Goal: Task Accomplishment & Management: Manage account settings

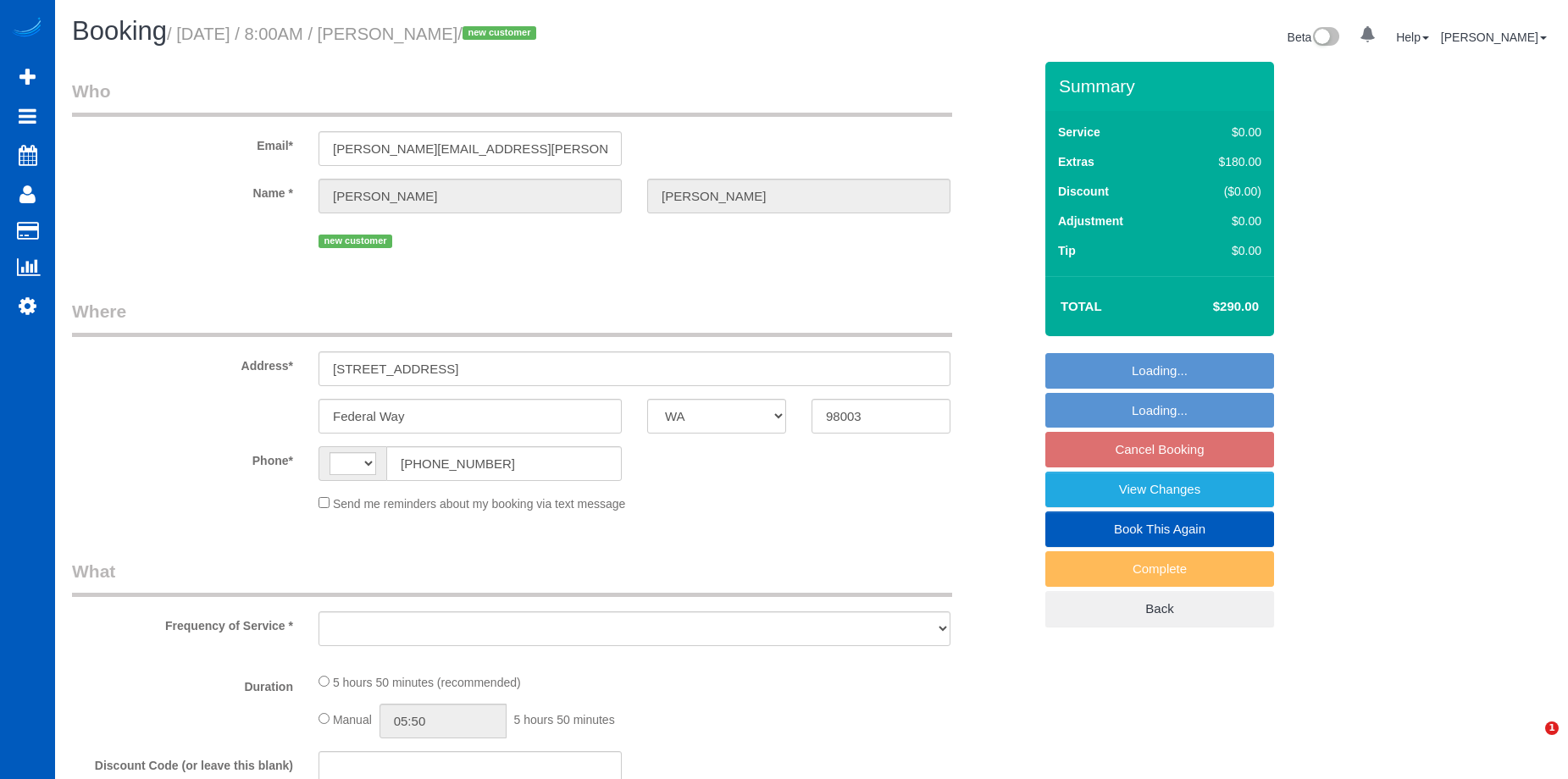
select select "WA"
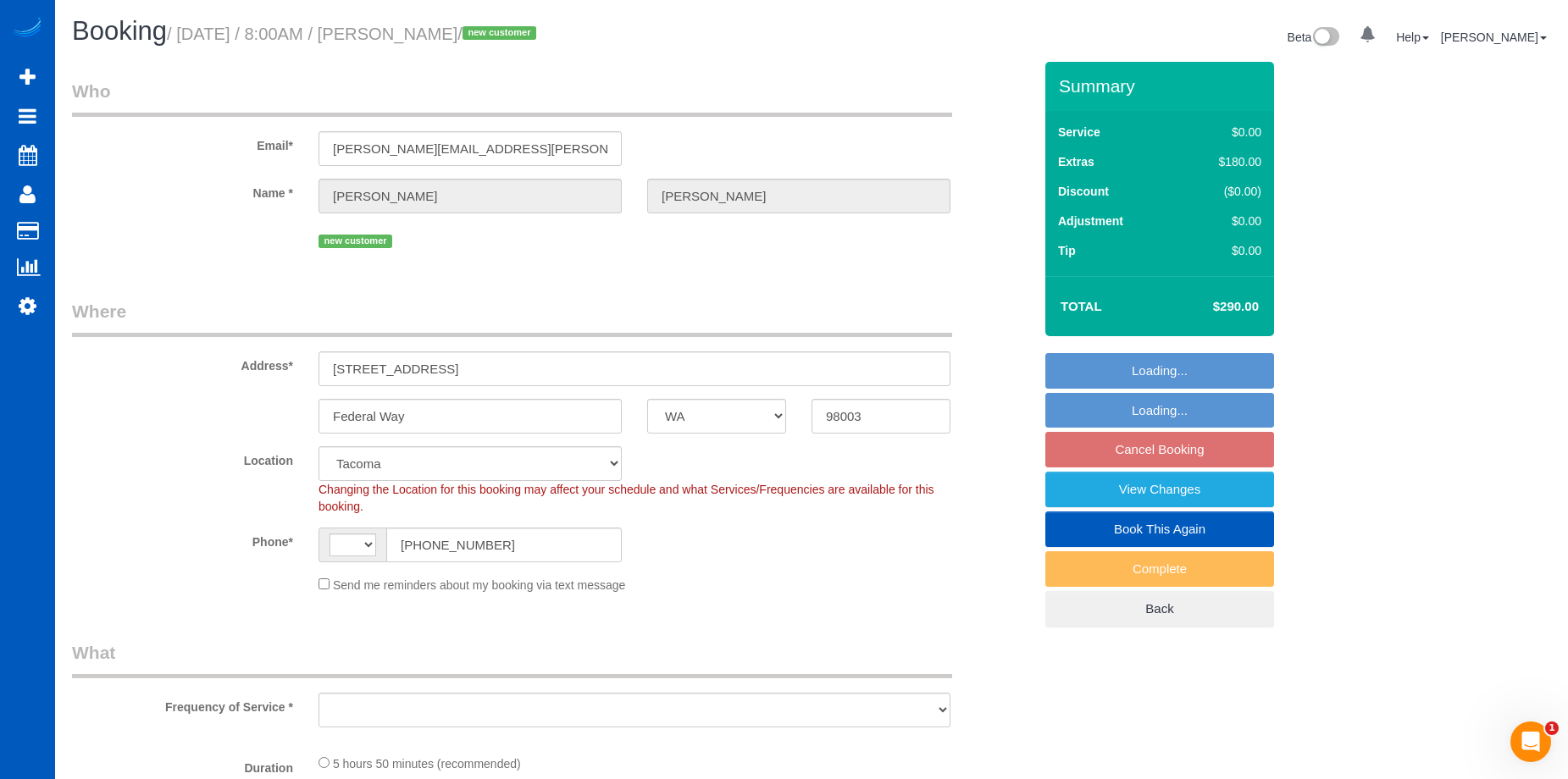
select select "string:fspay-beabe901-726d-4530-9a4a-13f6b259ee22"
select select "object:721"
select select "string:[GEOGRAPHIC_DATA]"
select select "spot1"
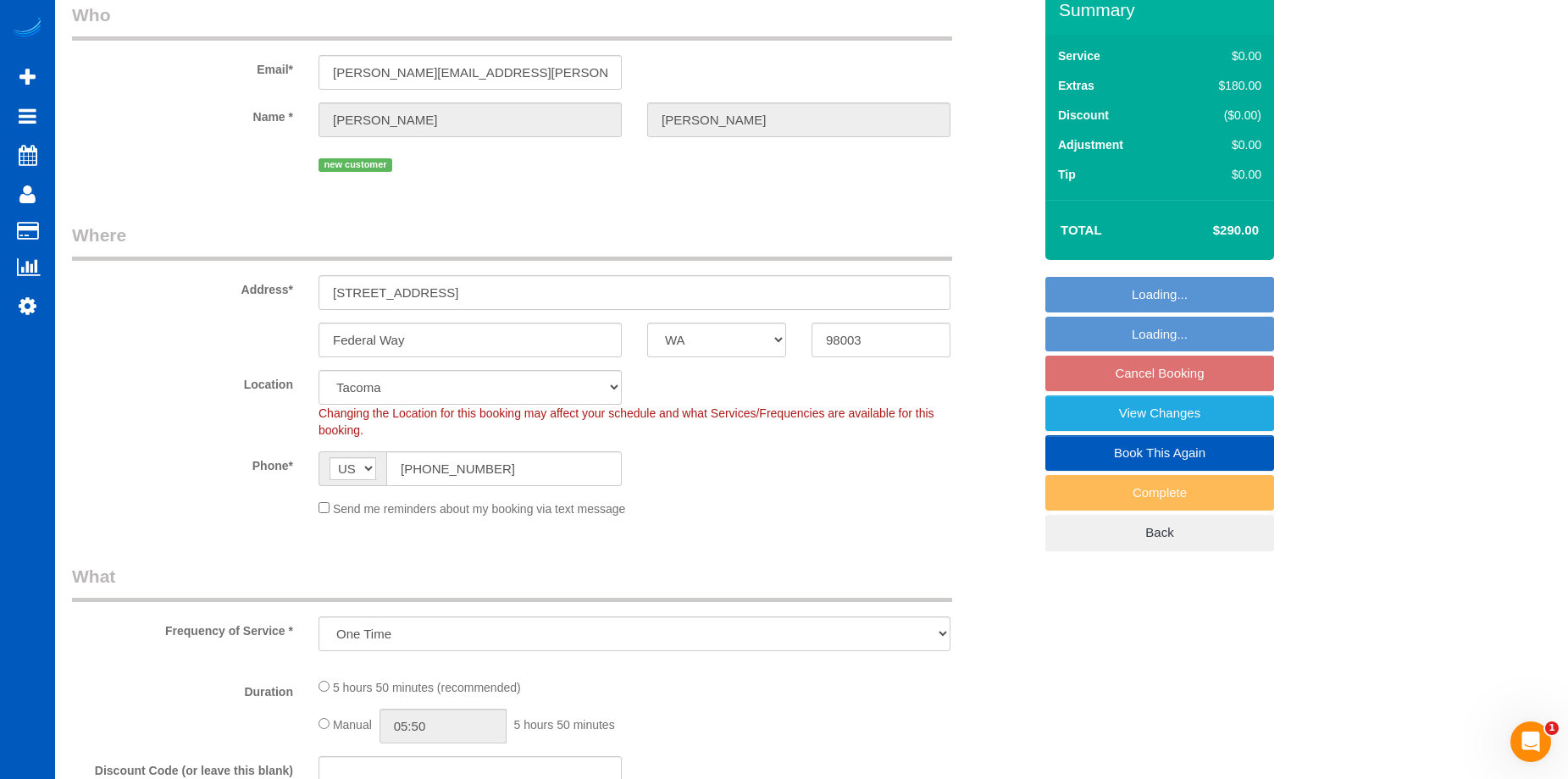
select select "object:1117"
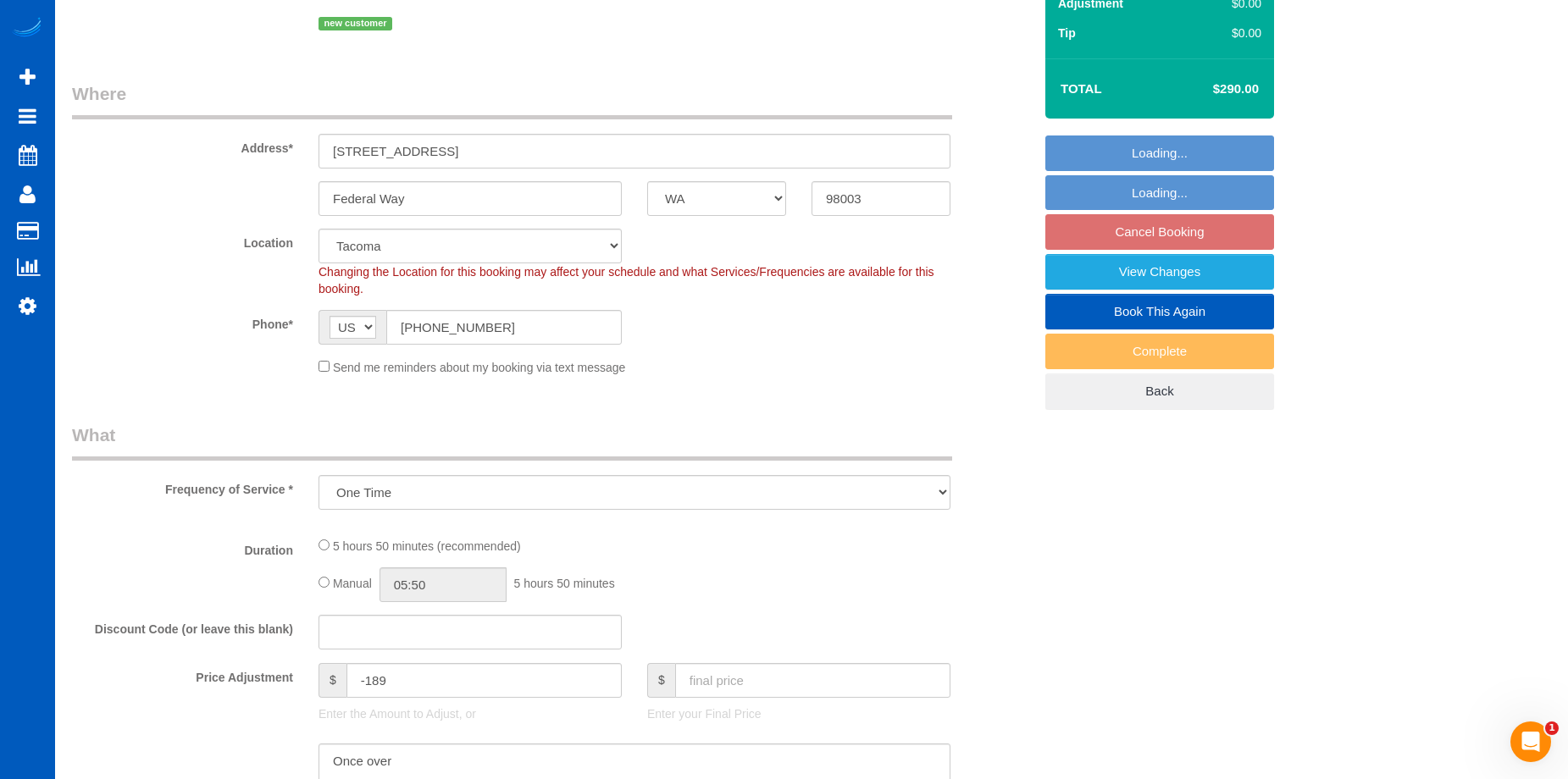
select select "199"
select select "2501"
select select "3"
select select "2"
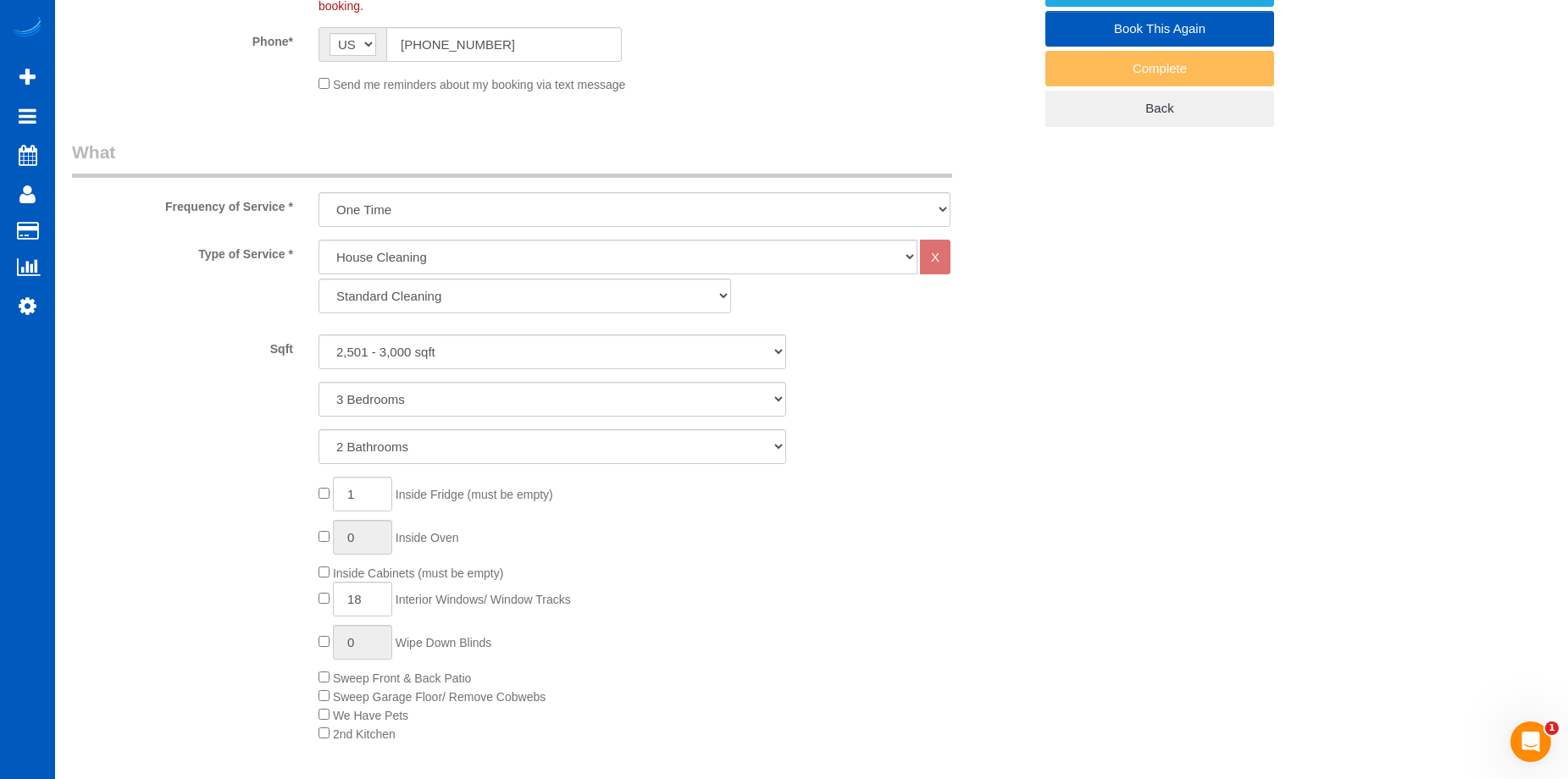
select select "2501"
select select "3"
select select "2"
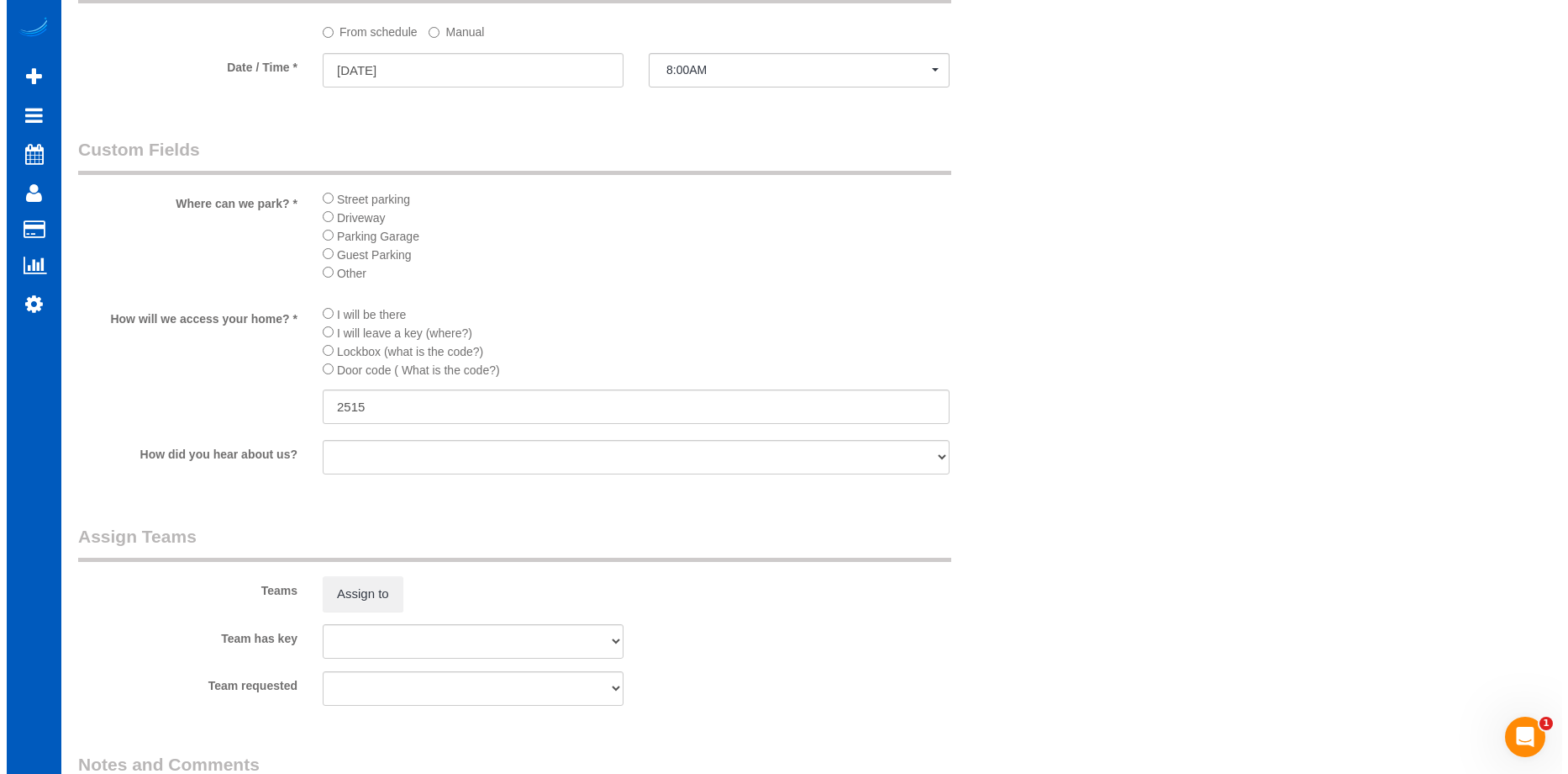
scroll to position [2019, 0]
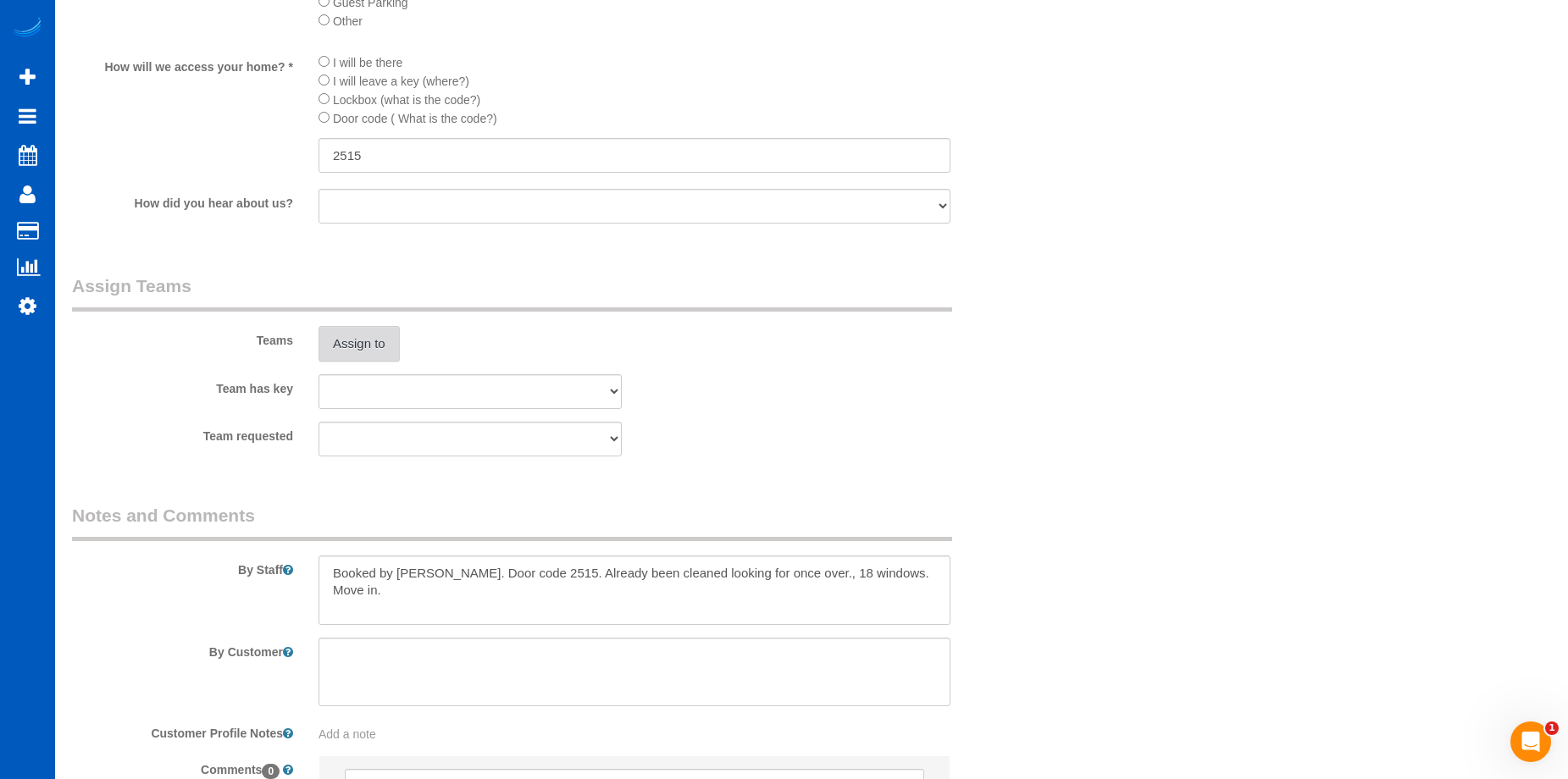
click at [374, 340] on button "Assign to" at bounding box center [359, 344] width 82 height 36
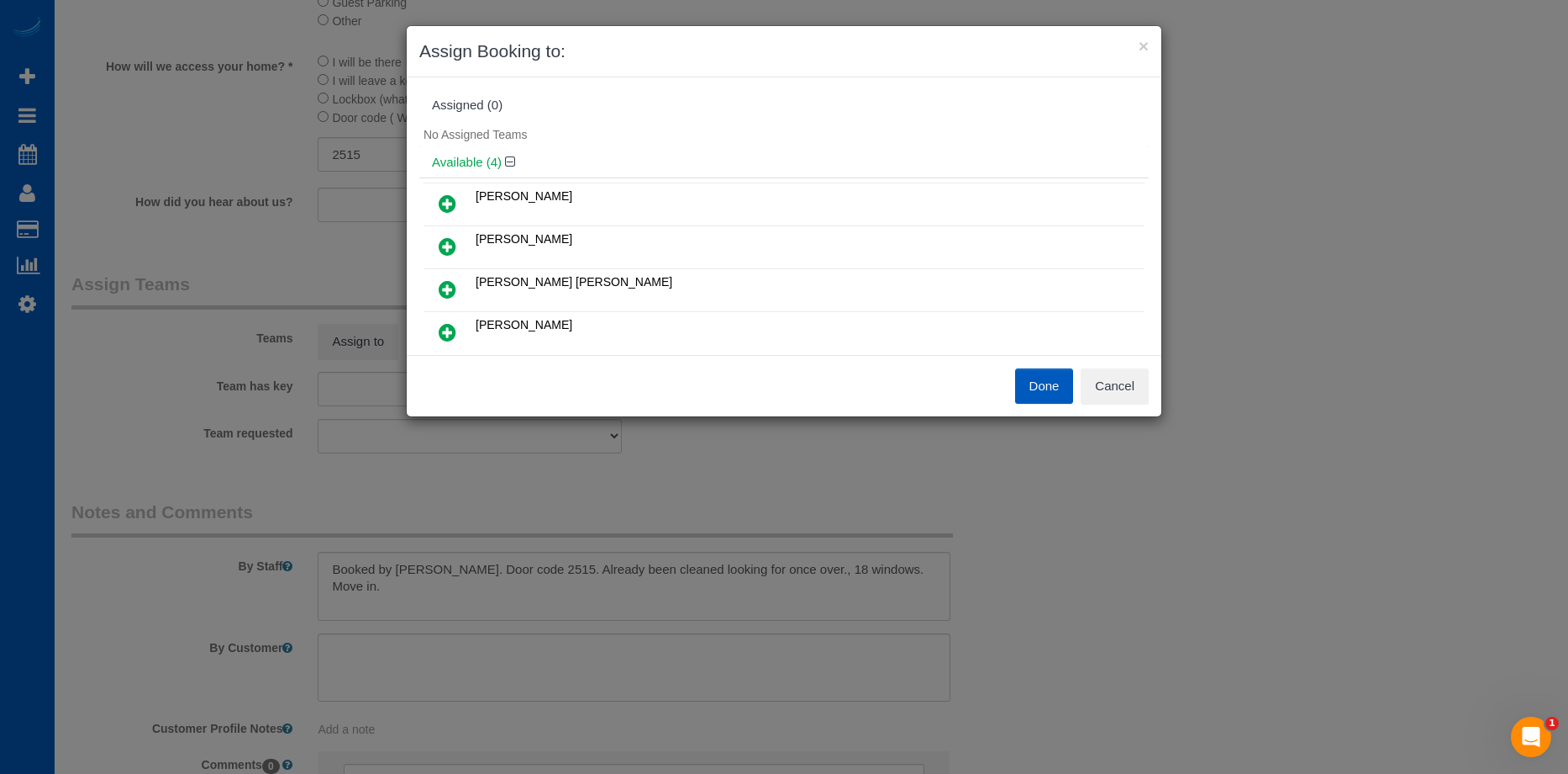
scroll to position [84, 0]
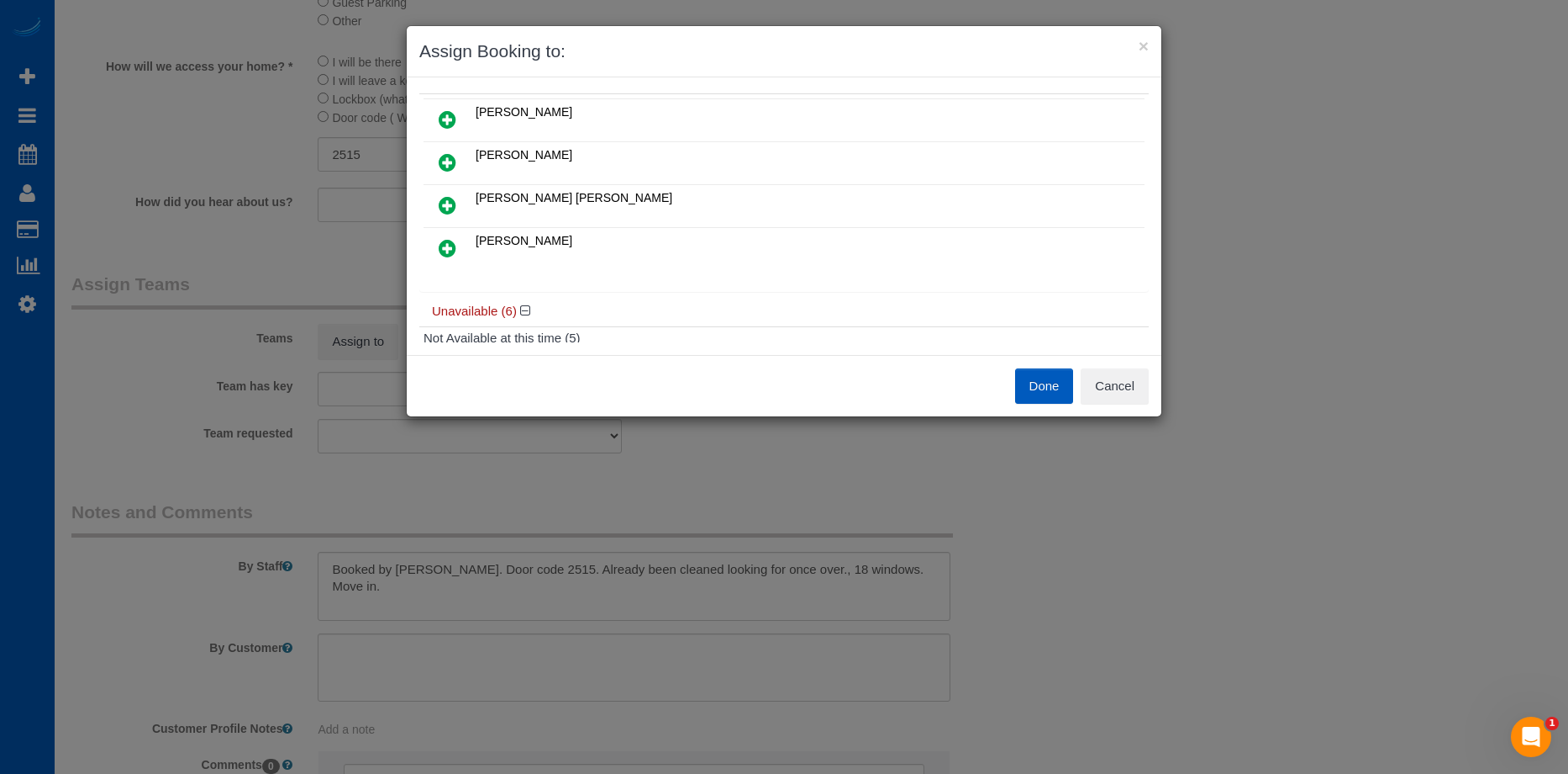
click at [455, 247] on icon at bounding box center [447, 248] width 17 height 20
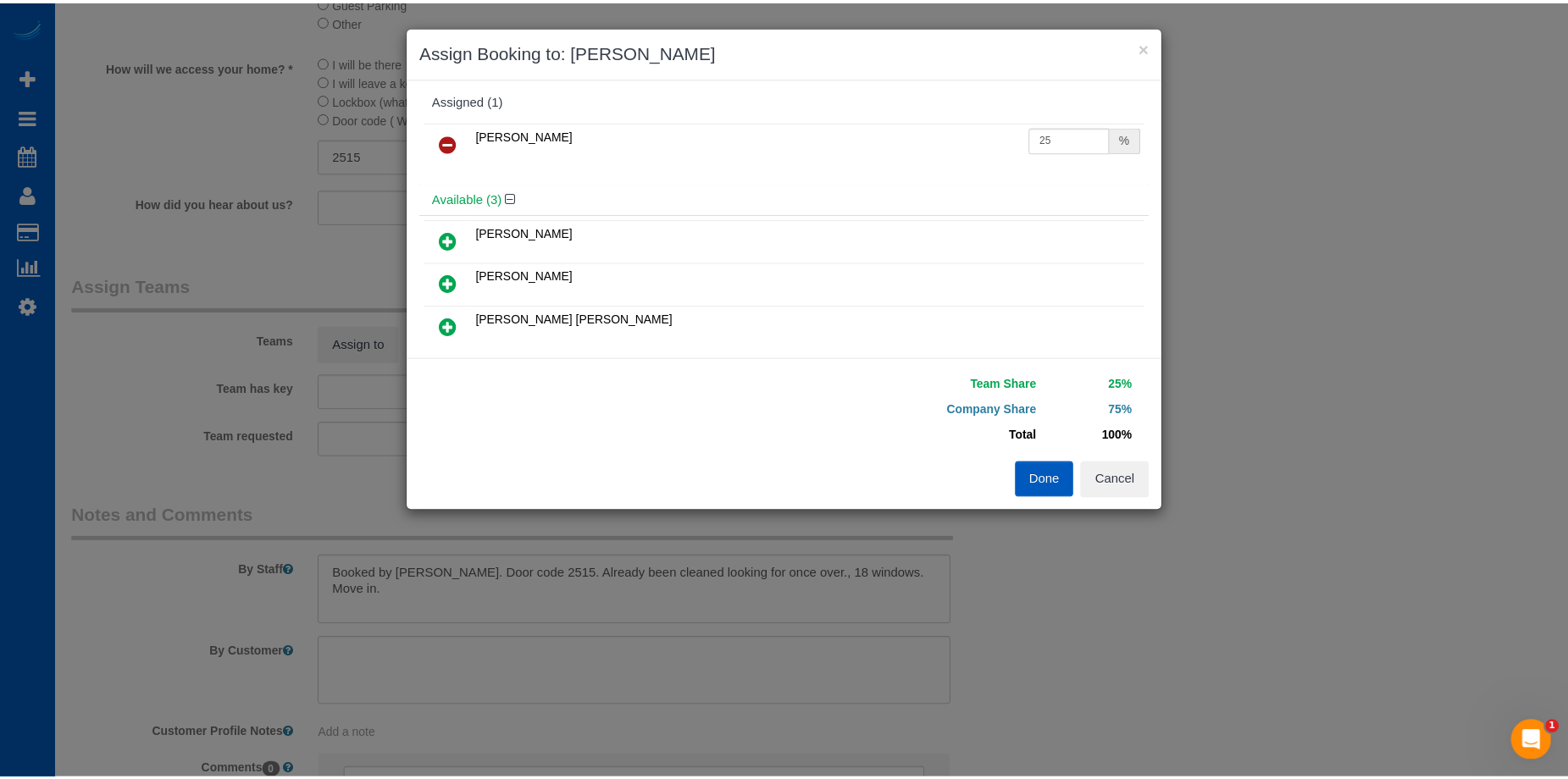
scroll to position [0, 0]
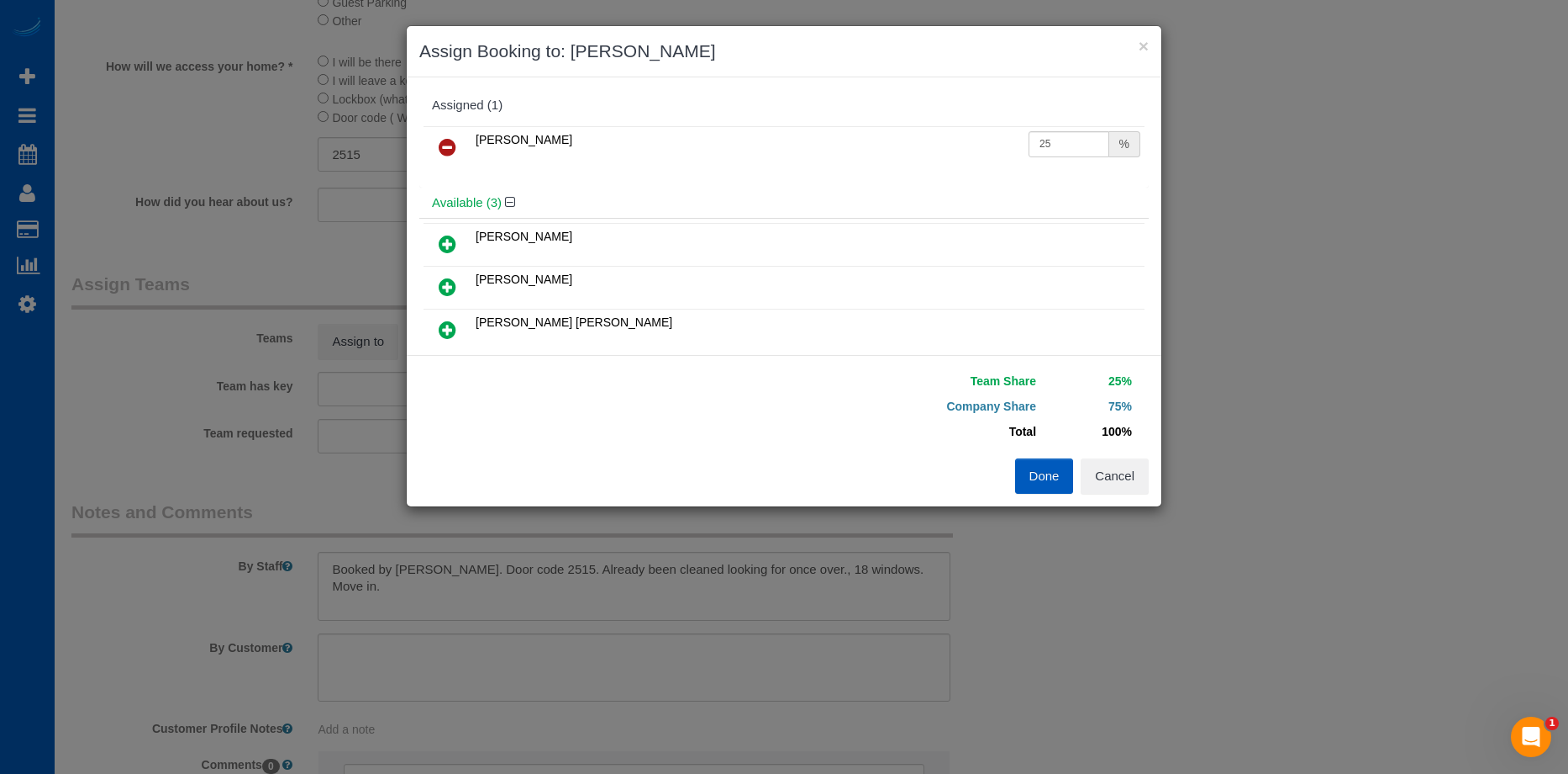
click at [447, 284] on icon at bounding box center [447, 287] width 17 height 20
click at [1045, 473] on button "Done" at bounding box center [1045, 475] width 59 height 36
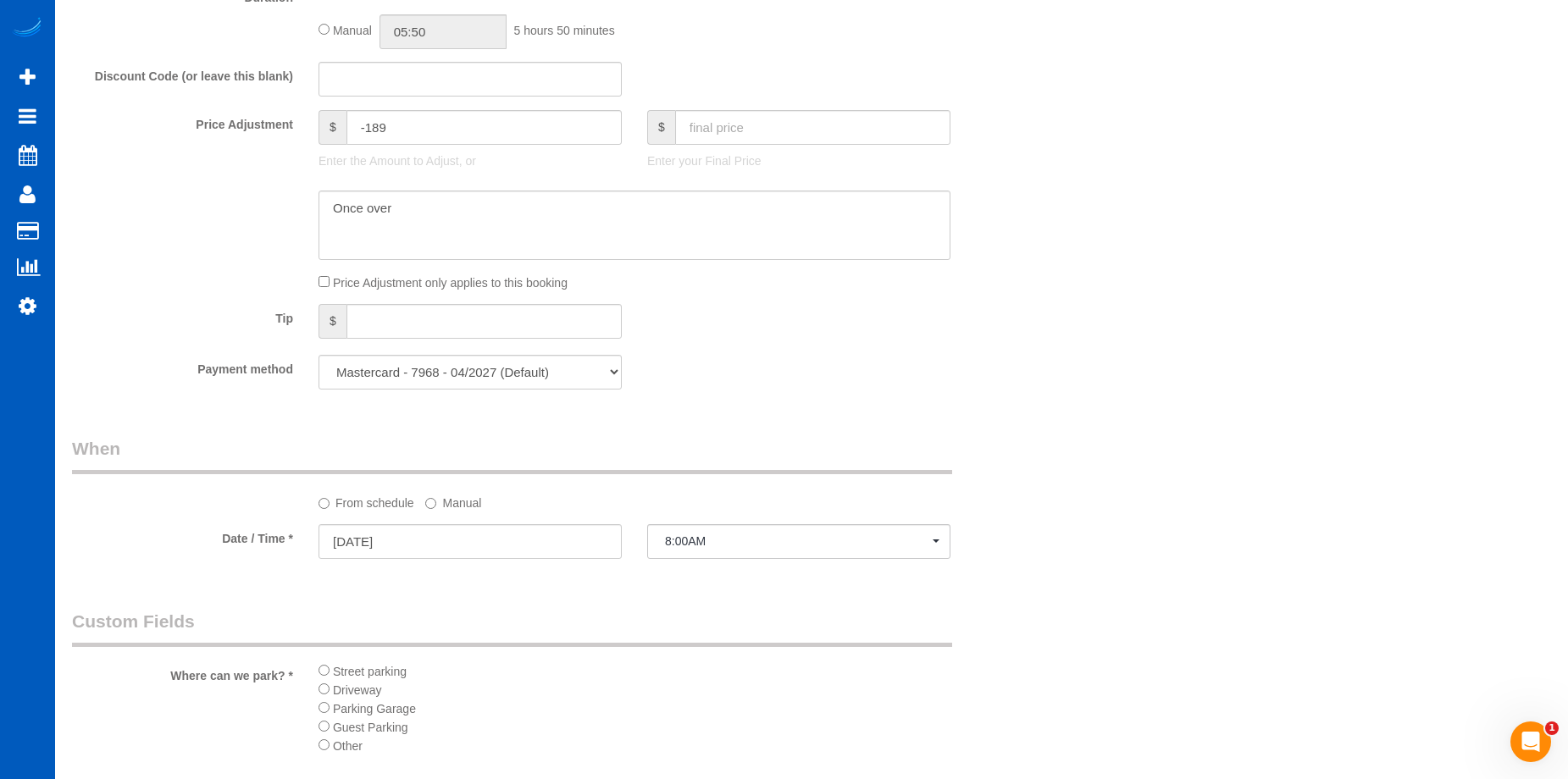
scroll to position [1101, 0]
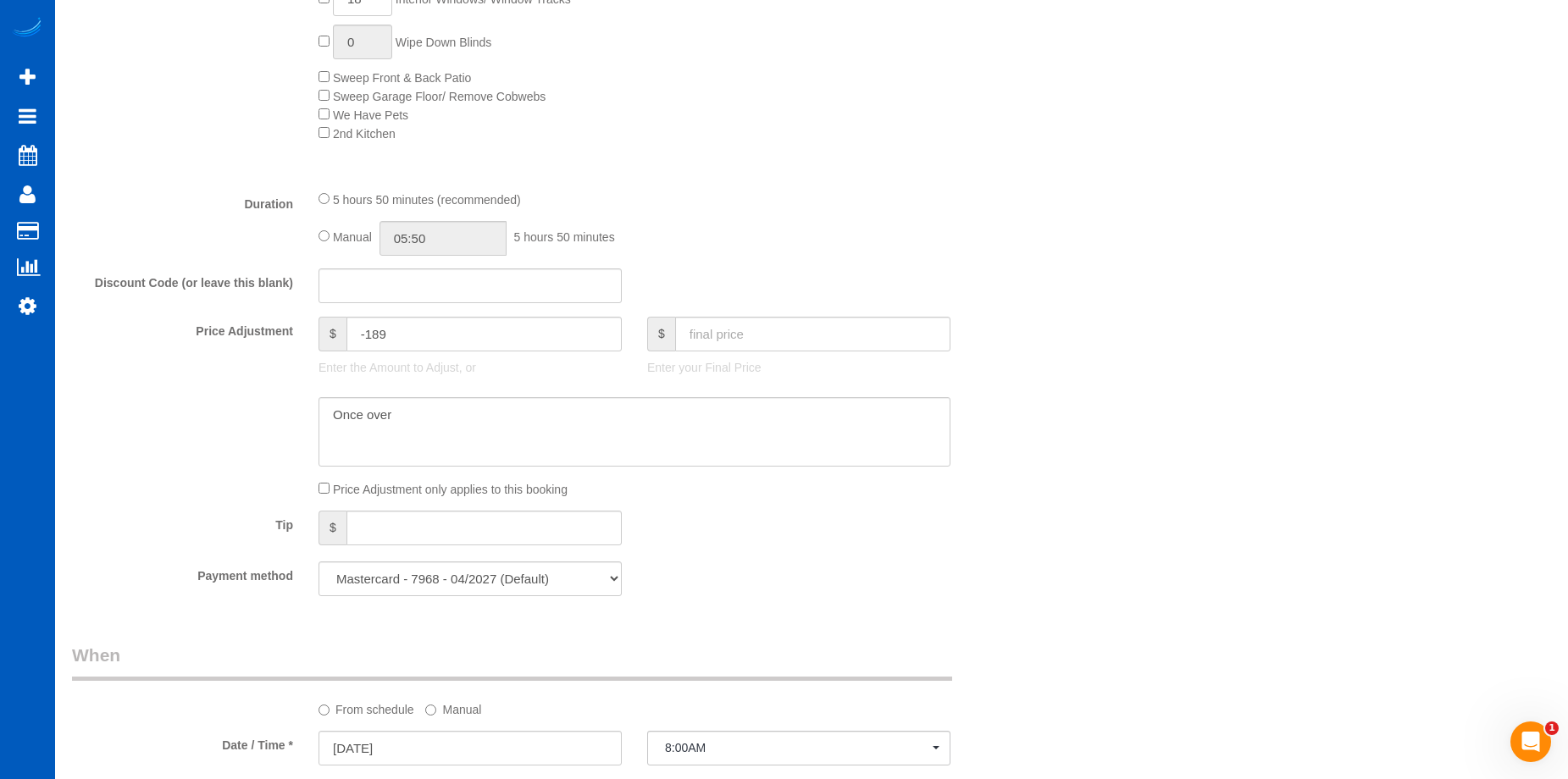
click at [329, 236] on div "Manual 05:50 5 hours 50 minutes" at bounding box center [634, 238] width 632 height 35
click at [427, 230] on input "05:50" at bounding box center [443, 238] width 127 height 35
type input "03:30"
click at [417, 330] on li "03:30" at bounding box center [424, 337] width 75 height 22
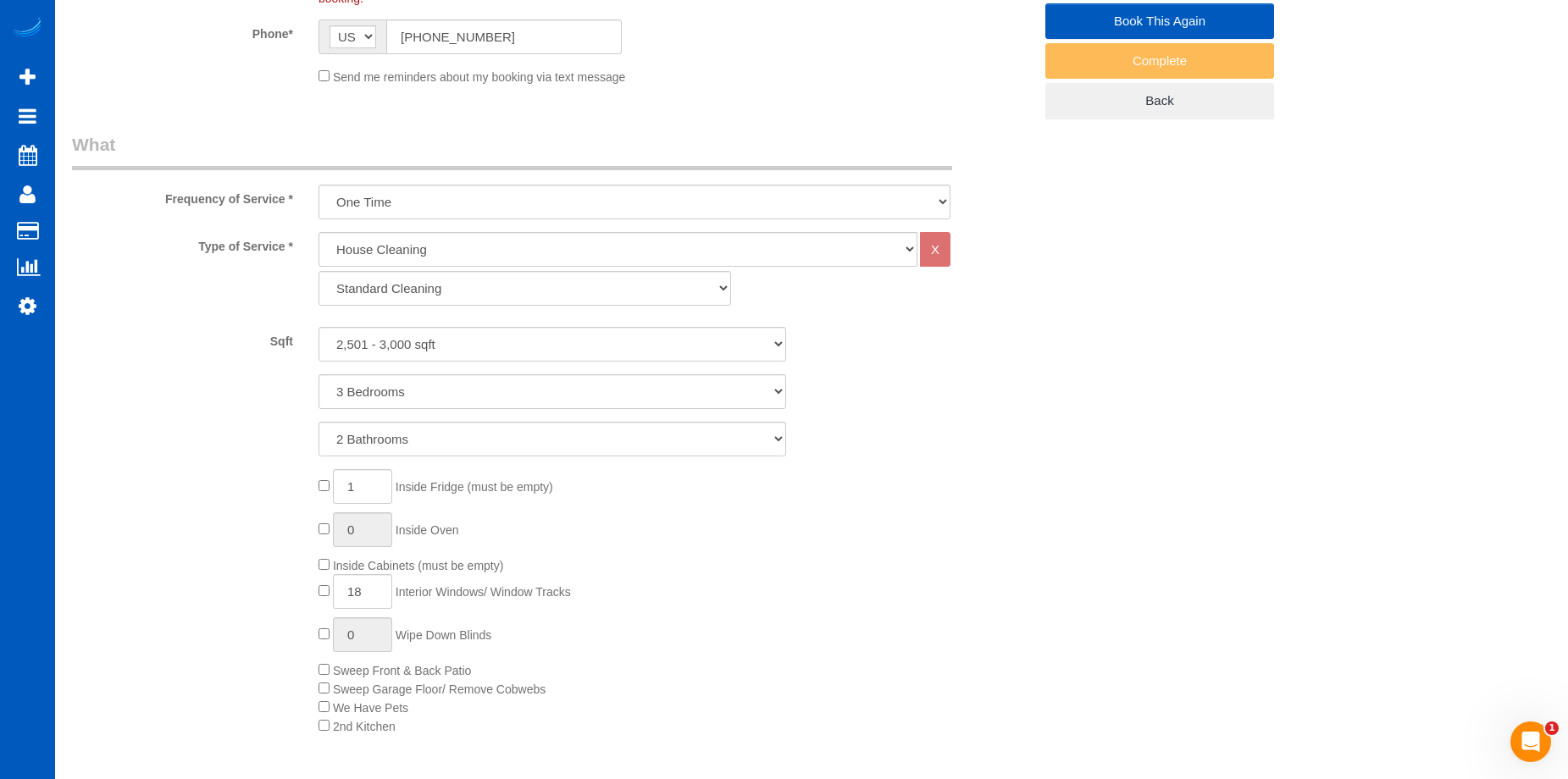
scroll to position [170, 0]
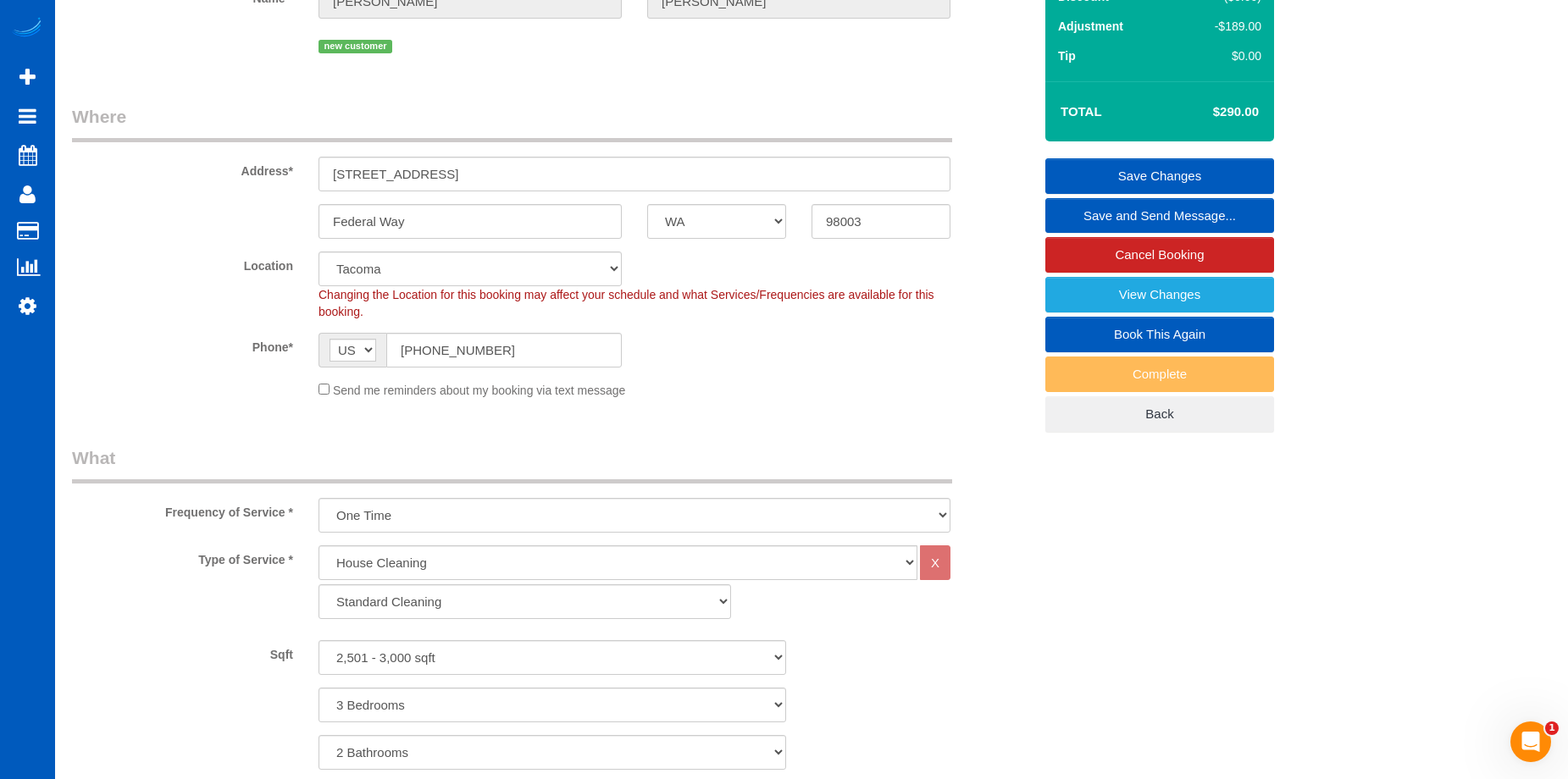
select select "spot15"
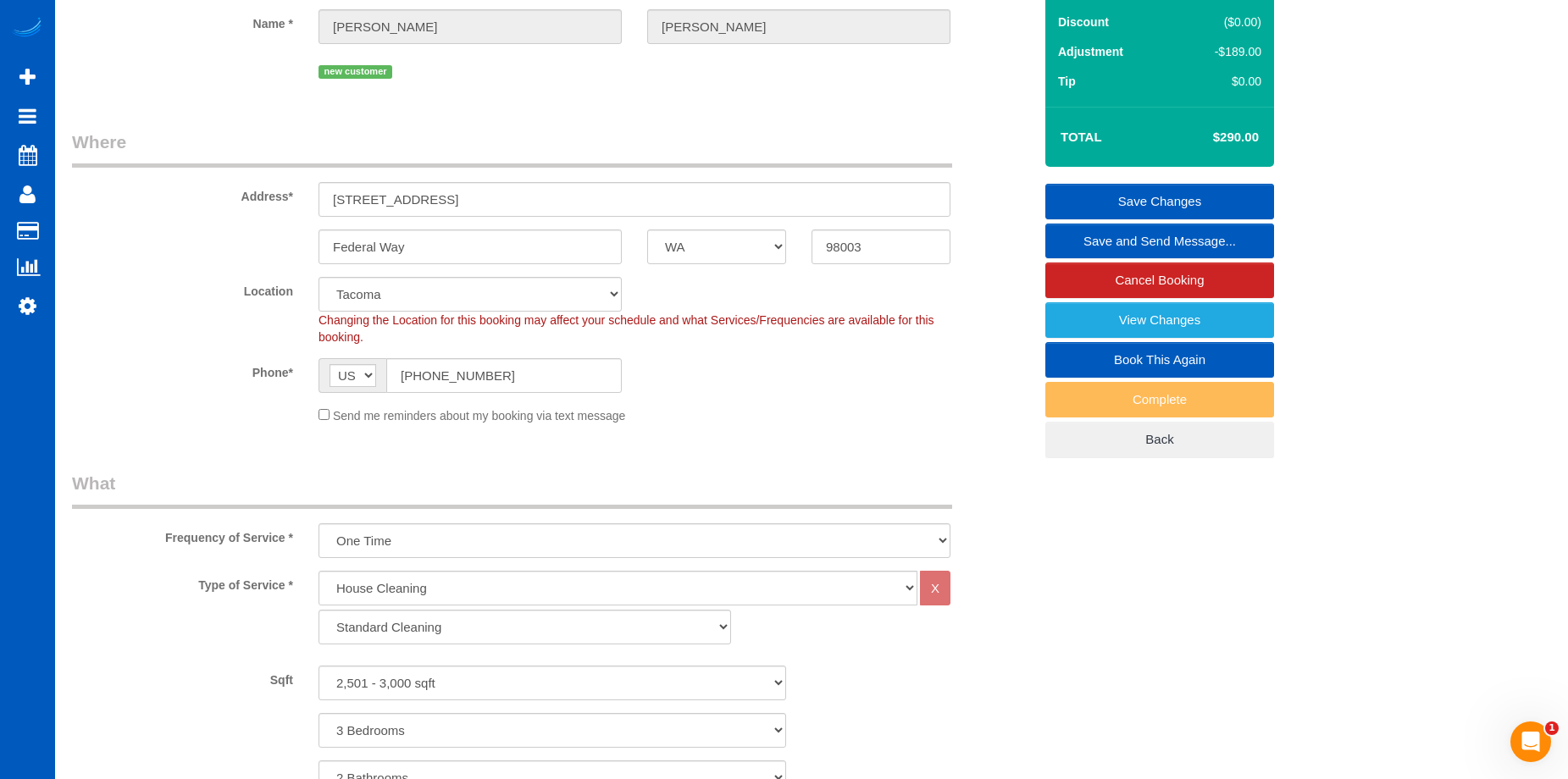
click at [1149, 198] on link "Save Changes" at bounding box center [1159, 201] width 228 height 36
